Goal: Task Accomplishment & Management: Manage account settings

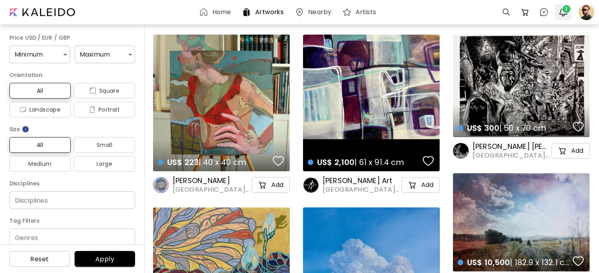
click at [562, 16] on img "button" at bounding box center [562, 11] width 9 height 9
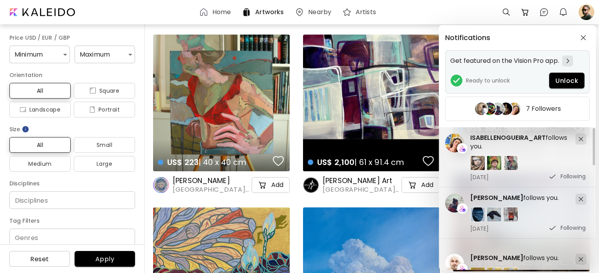
click at [560, 79] on span "Unlock" at bounding box center [566, 80] width 23 height 8
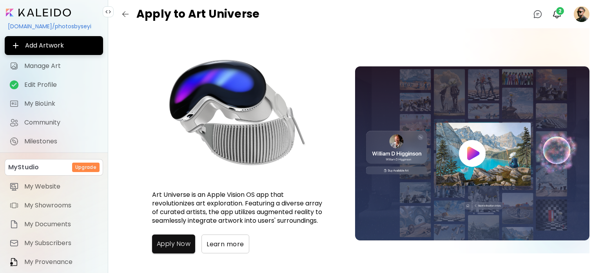
click at [187, 240] on span "Apply Now" at bounding box center [174, 243] width 34 height 9
click at [557, 12] on span "2" at bounding box center [561, 11] width 8 height 8
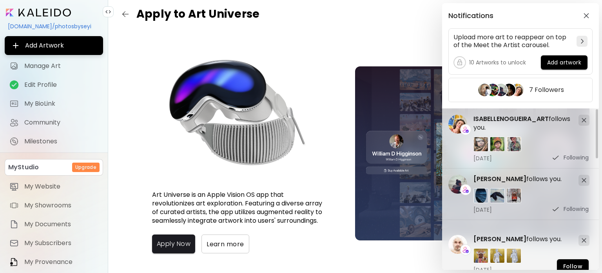
click at [414, 18] on div "Notifications Upload more art to reappear on top of the Meet the Artist carouse…" at bounding box center [301, 136] width 602 height 273
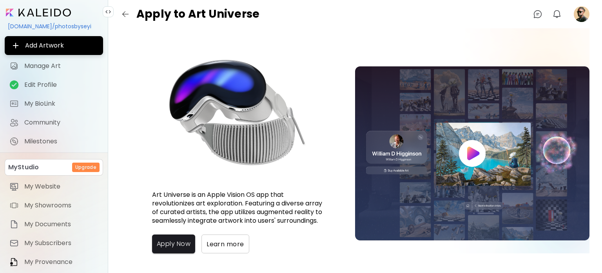
click at [581, 11] on image at bounding box center [582, 14] width 16 height 16
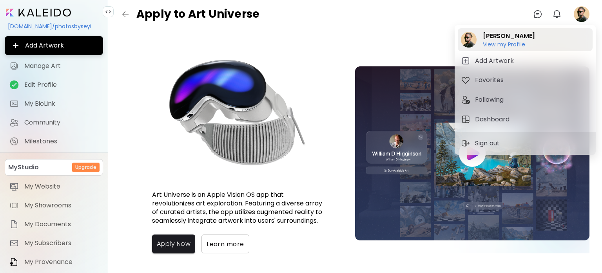
click at [508, 47] on h6 "View my Profile" at bounding box center [509, 44] width 52 height 7
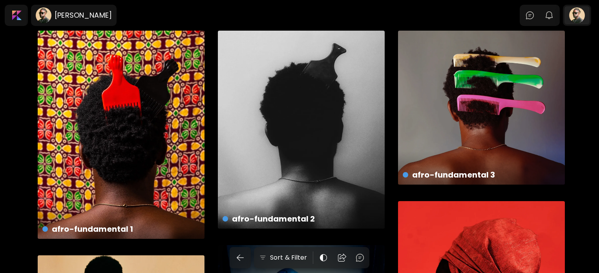
click at [581, 19] on div at bounding box center [576, 15] width 25 height 18
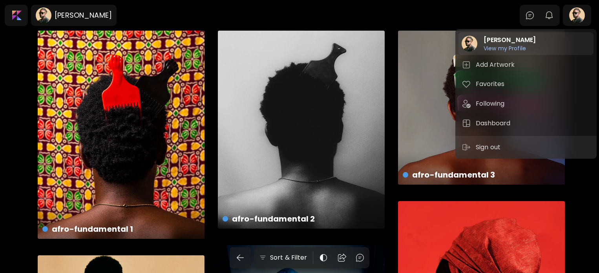
click at [503, 49] on h6 "View my Profile" at bounding box center [509, 48] width 52 height 7
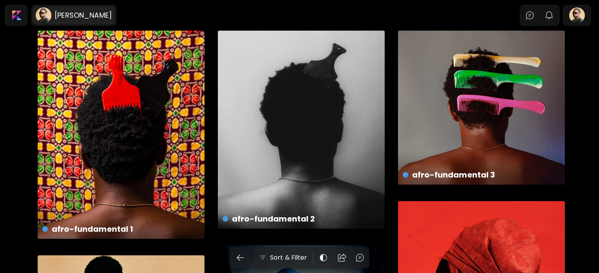
click at [65, 21] on div "[PERSON_NAME]" at bounding box center [74, 15] width 82 height 18
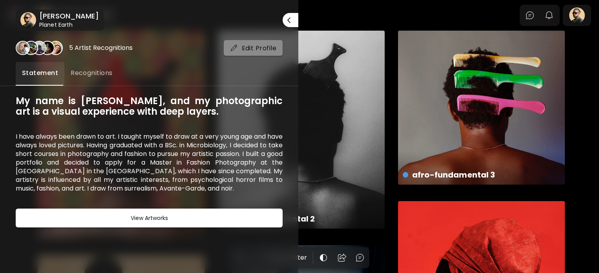
click at [260, 49] on span "Edit Profile" at bounding box center [253, 48] width 47 height 8
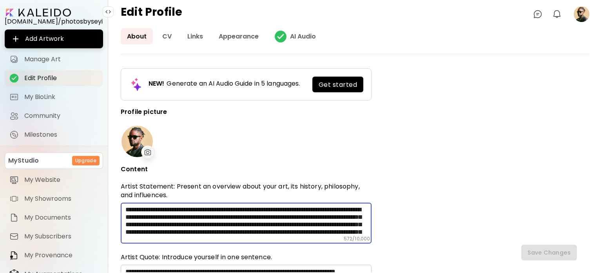
drag, startPoint x: 363, startPoint y: 231, endPoint x: 115, endPoint y: 202, distance: 250.3
click at [115, 202] on div "**********" at bounding box center [355, 150] width 494 height 244
click at [296, 231] on textarea "**********" at bounding box center [249, 221] width 246 height 30
